Goal: Task Accomplishment & Management: Use online tool/utility

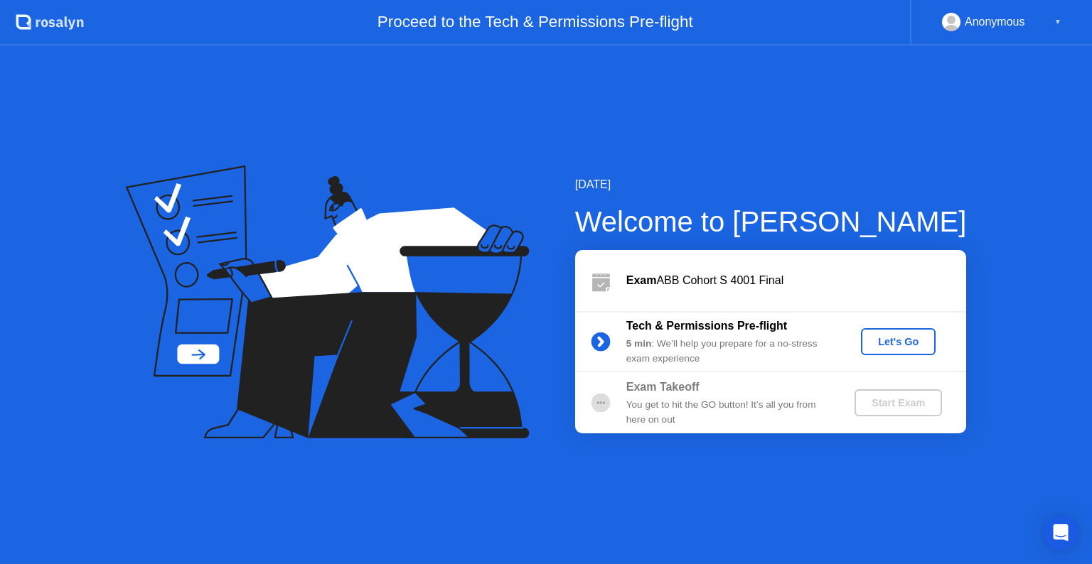
click at [893, 345] on div "Let's Go" at bounding box center [897, 341] width 63 height 11
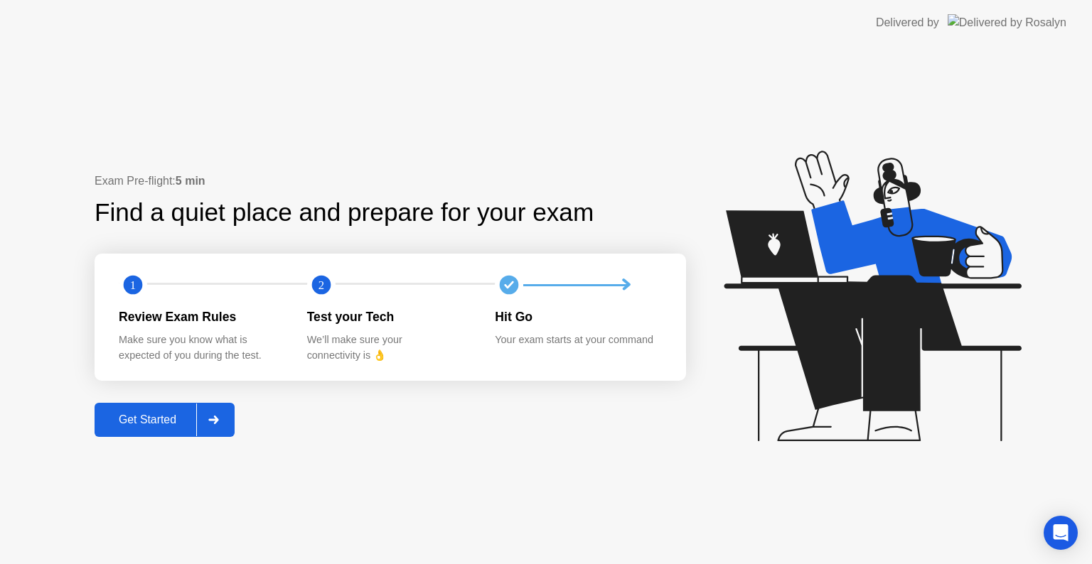
click at [179, 415] on div "Get Started" at bounding box center [147, 420] width 97 height 13
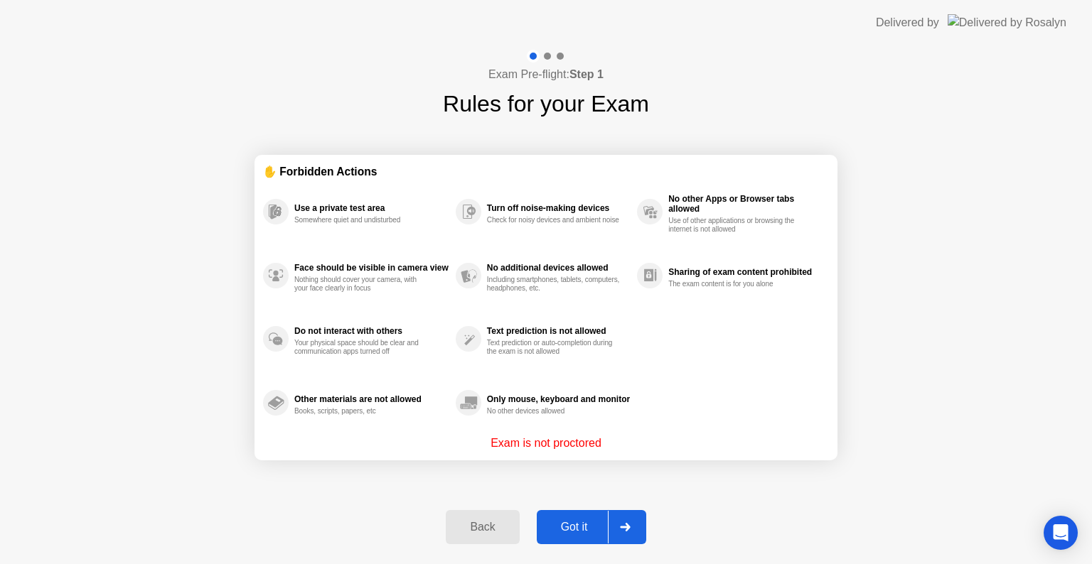
click at [580, 521] on div "Got it" at bounding box center [574, 527] width 67 height 13
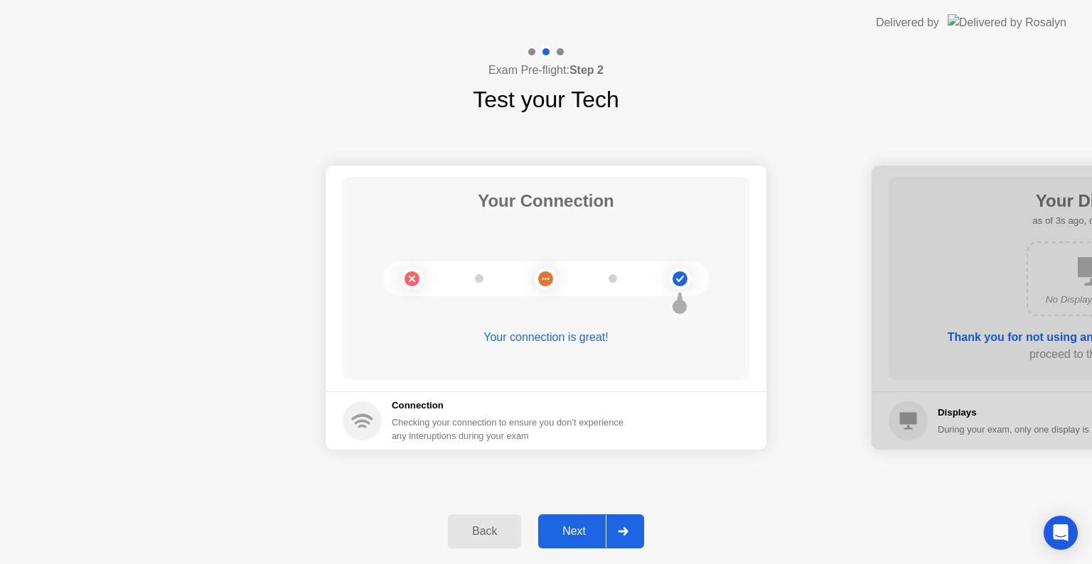
click at [577, 532] on div "Next" at bounding box center [573, 531] width 63 height 13
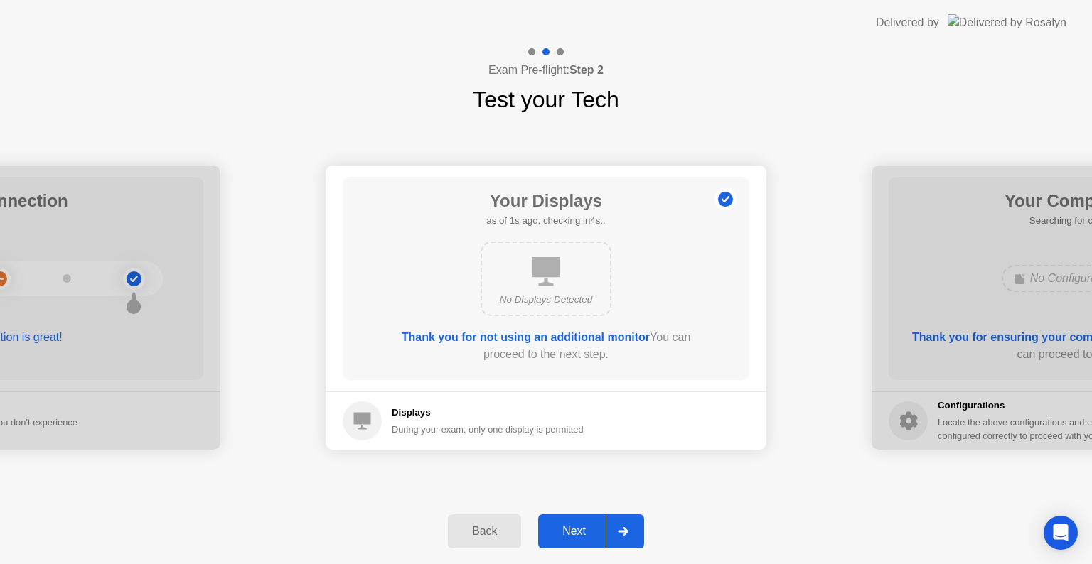
click at [577, 532] on div "Next" at bounding box center [573, 531] width 63 height 13
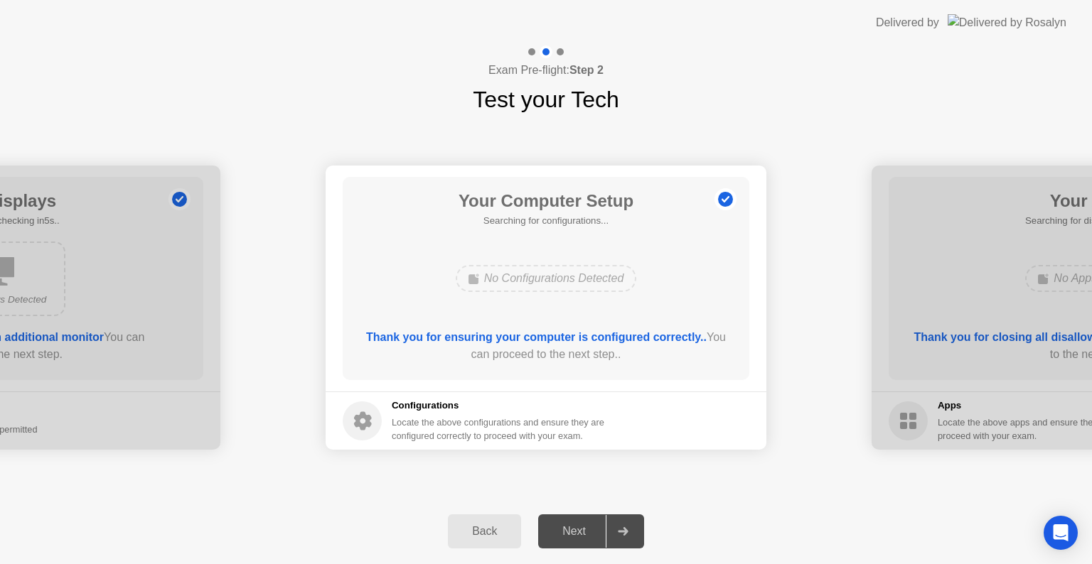
click at [577, 532] on div "Next" at bounding box center [573, 531] width 63 height 13
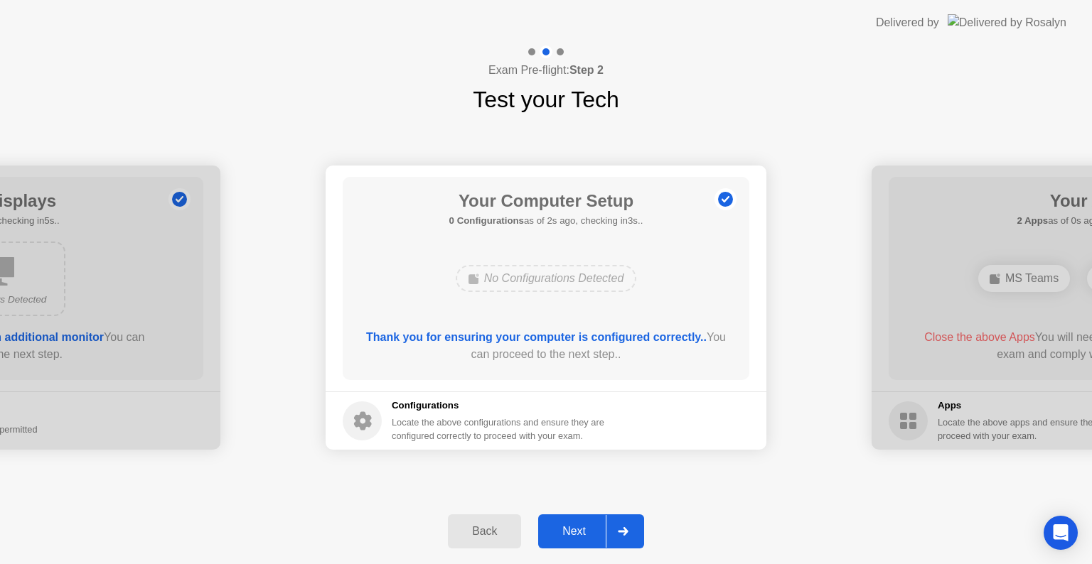
click at [613, 527] on div at bounding box center [623, 531] width 34 height 33
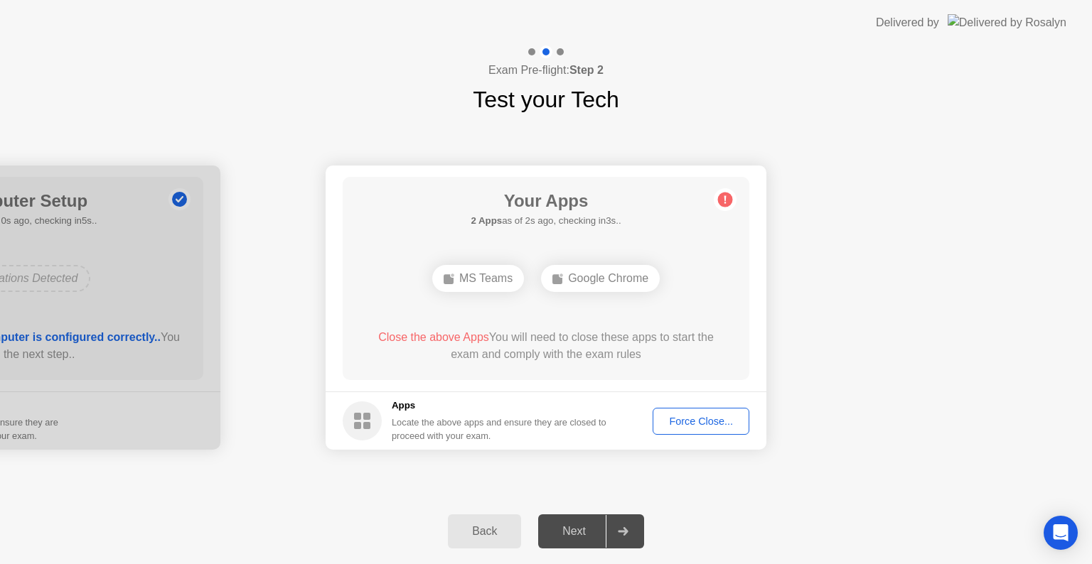
click at [679, 426] on div "Force Close..." at bounding box center [700, 421] width 87 height 11
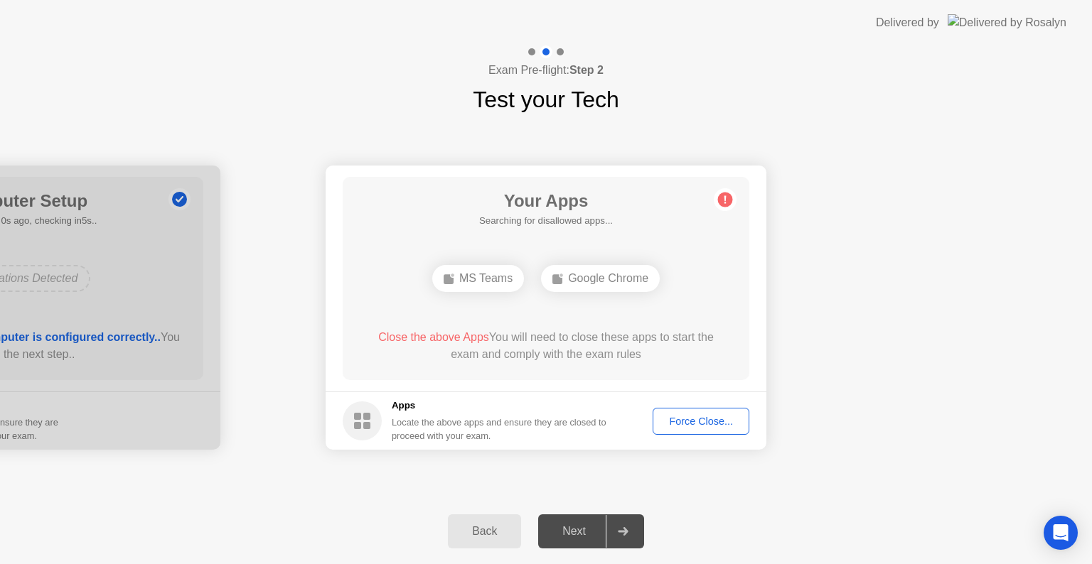
click at [667, 418] on div "Force Close..." at bounding box center [700, 421] width 87 height 11
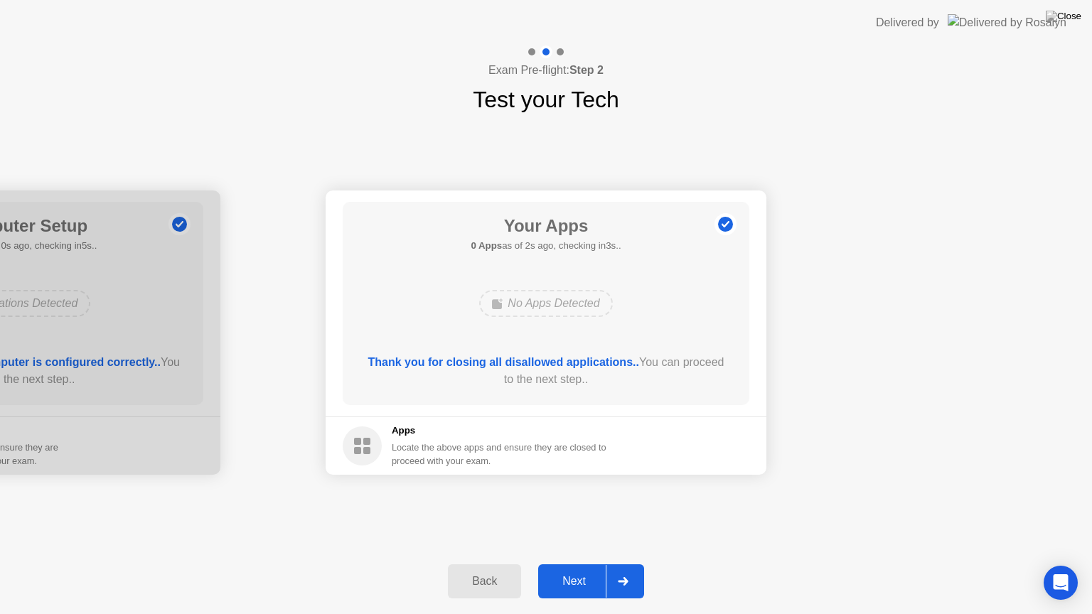
click at [554, 564] on div "Next" at bounding box center [573, 581] width 63 height 13
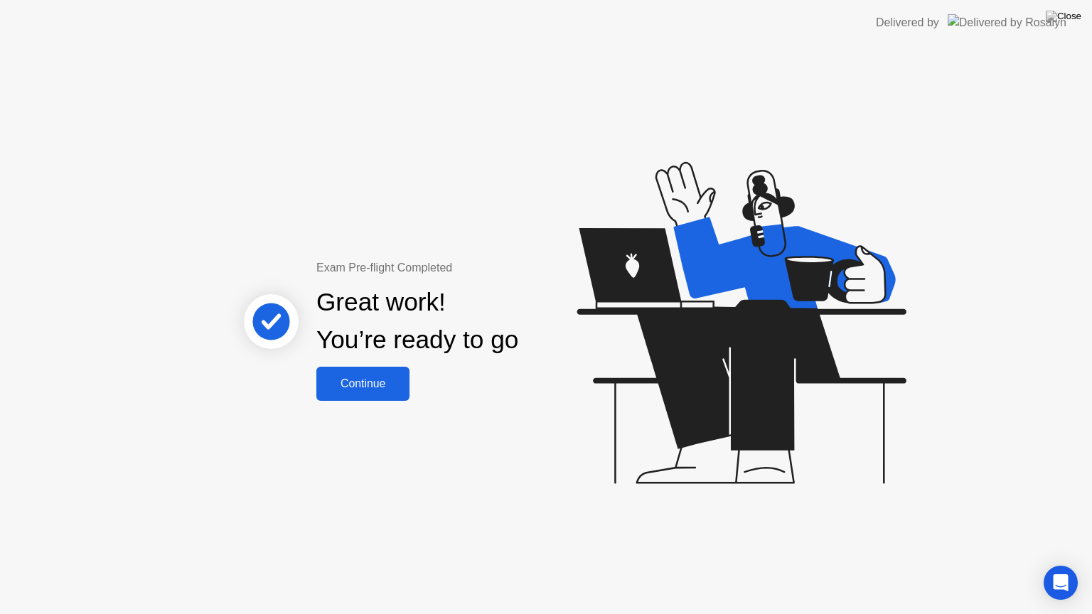
click at [384, 390] on div "Continue" at bounding box center [363, 383] width 85 height 13
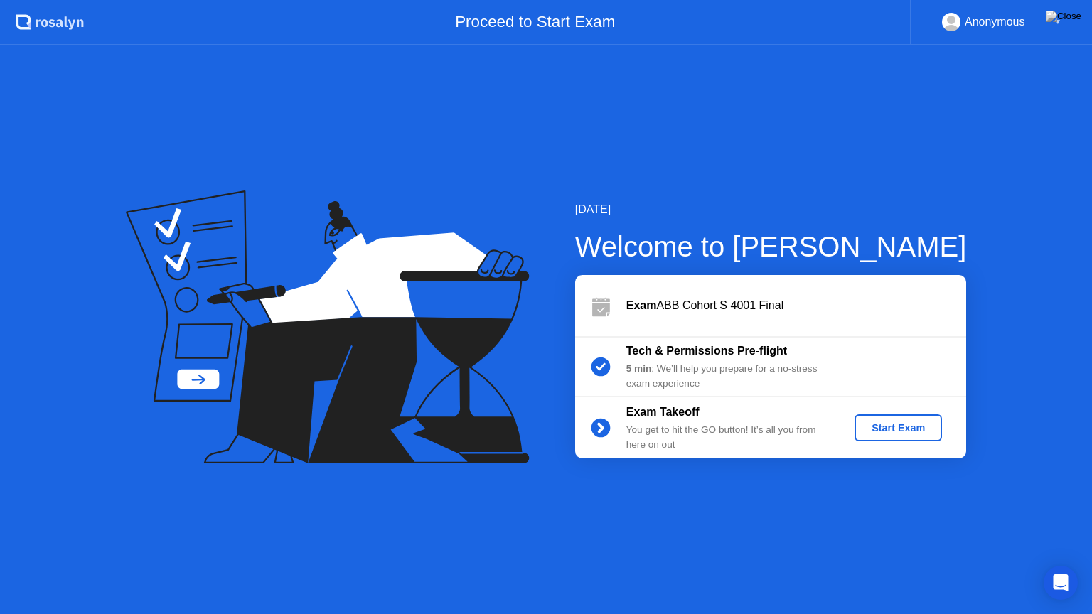
click at [898, 438] on button "Start Exam" at bounding box center [897, 427] width 87 height 27
